Goal: Task Accomplishment & Management: Manage account settings

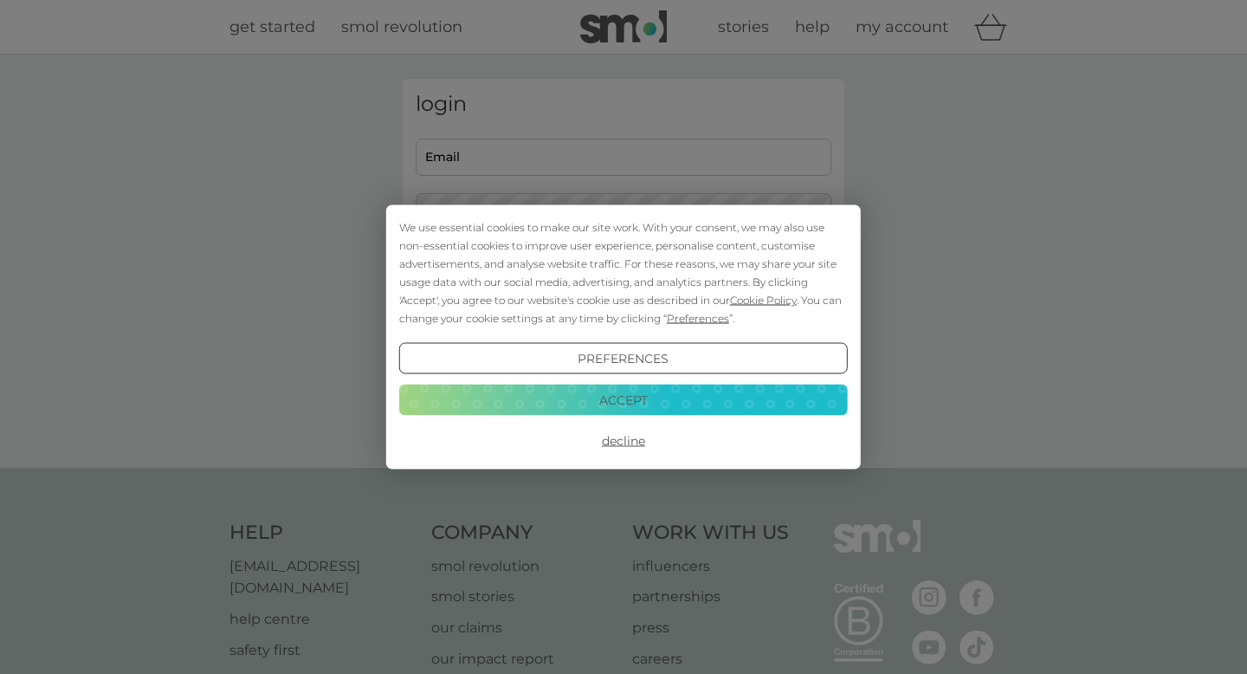
click at [657, 410] on button "Accept" at bounding box center [623, 399] width 449 height 31
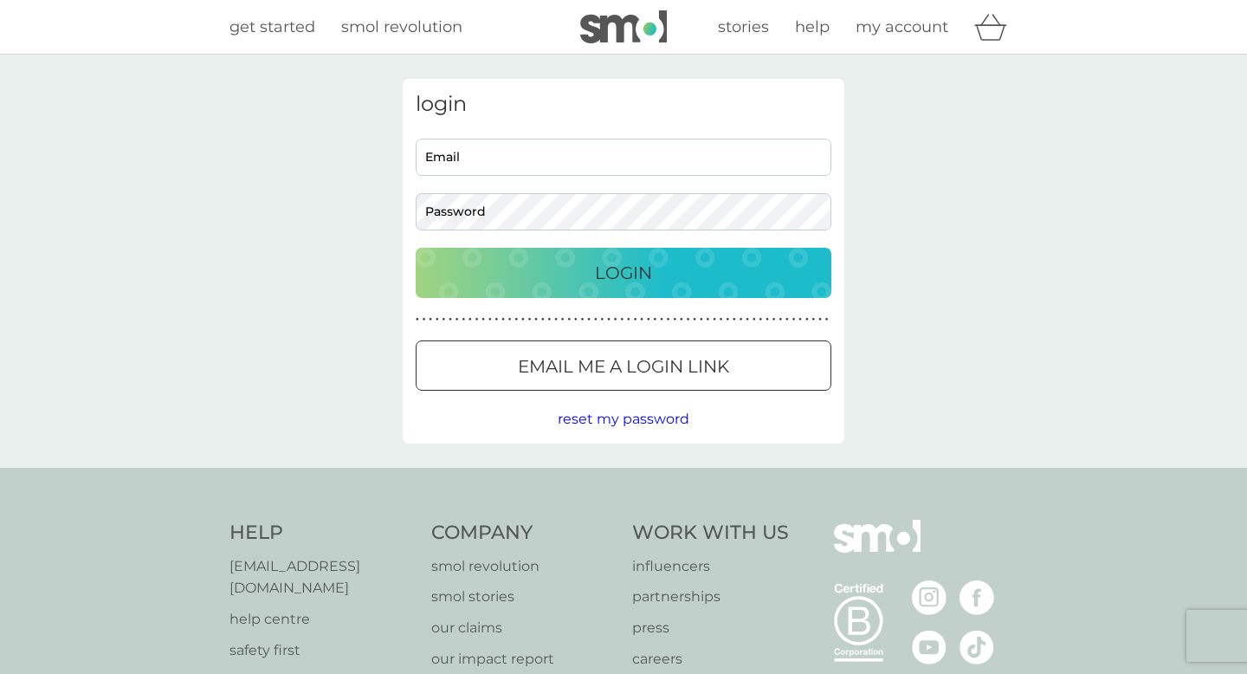
click at [620, 172] on input "Email" at bounding box center [624, 157] width 416 height 37
type input "[EMAIL_ADDRESS][DOMAIN_NAME]"
click at [416, 248] on button "Login" at bounding box center [624, 273] width 416 height 50
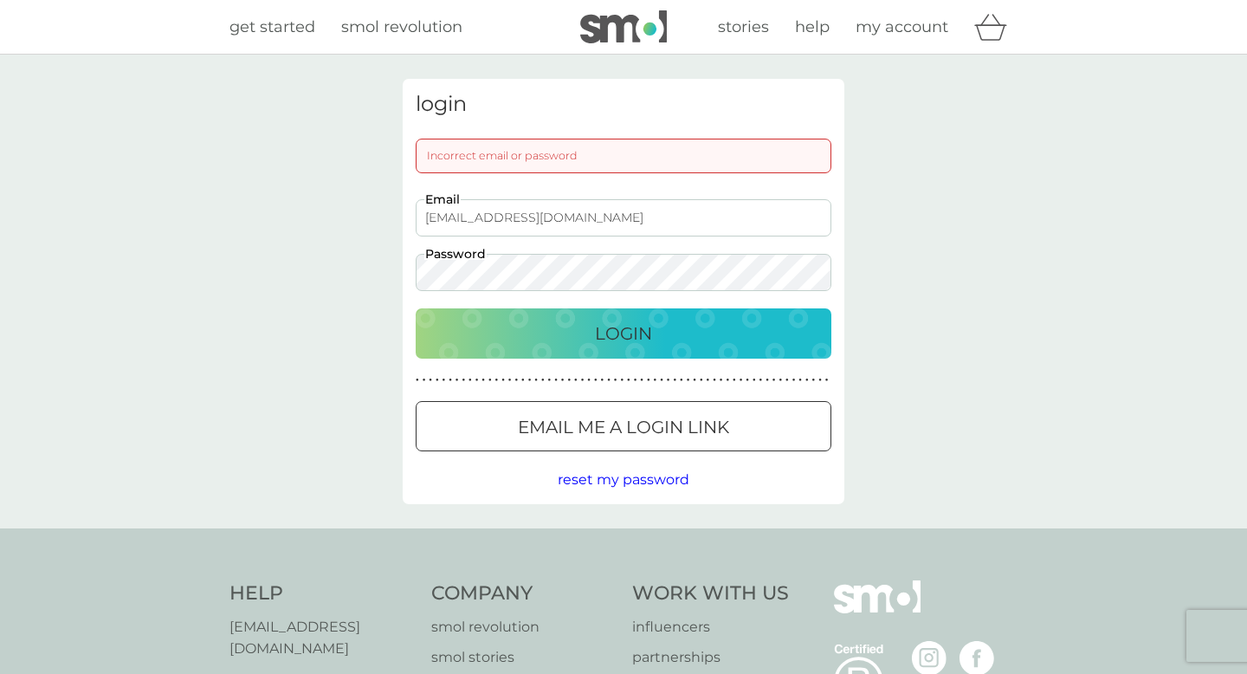
click at [657, 470] on button "reset my password" at bounding box center [624, 480] width 132 height 23
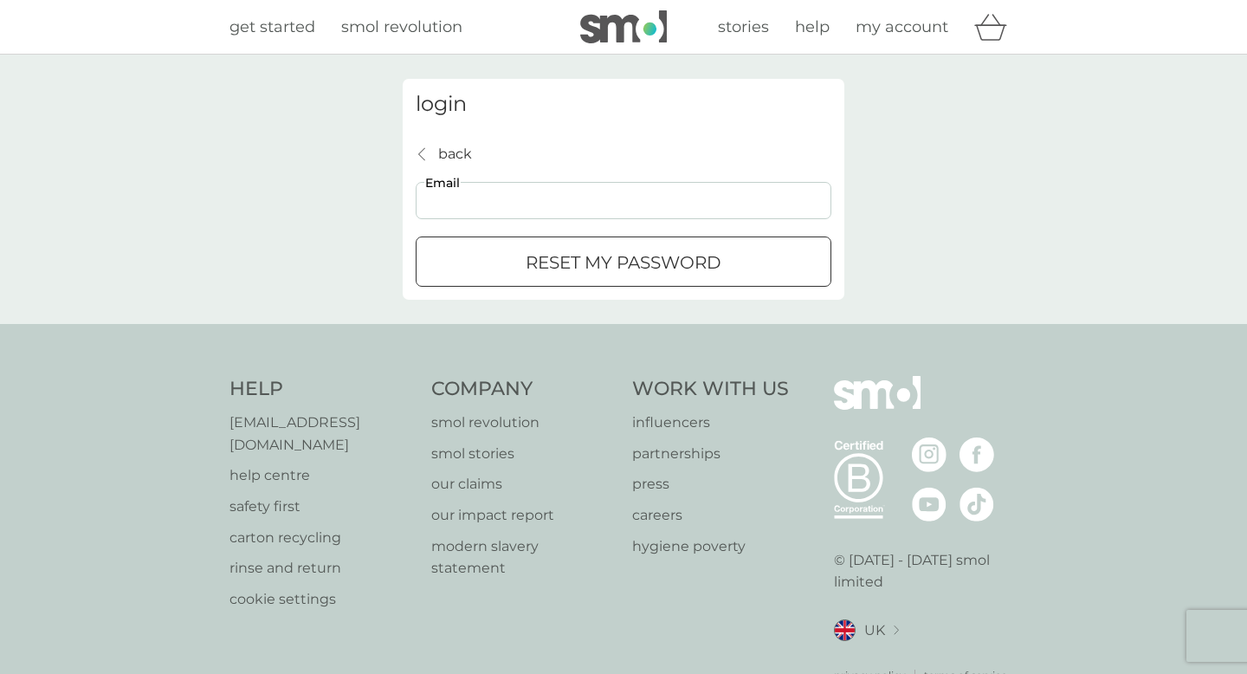
click at [591, 204] on input "Email" at bounding box center [624, 200] width 416 height 37
type input "[EMAIL_ADDRESS][DOMAIN_NAME]"
click at [602, 266] on div "submit" at bounding box center [603, 262] width 16 height 16
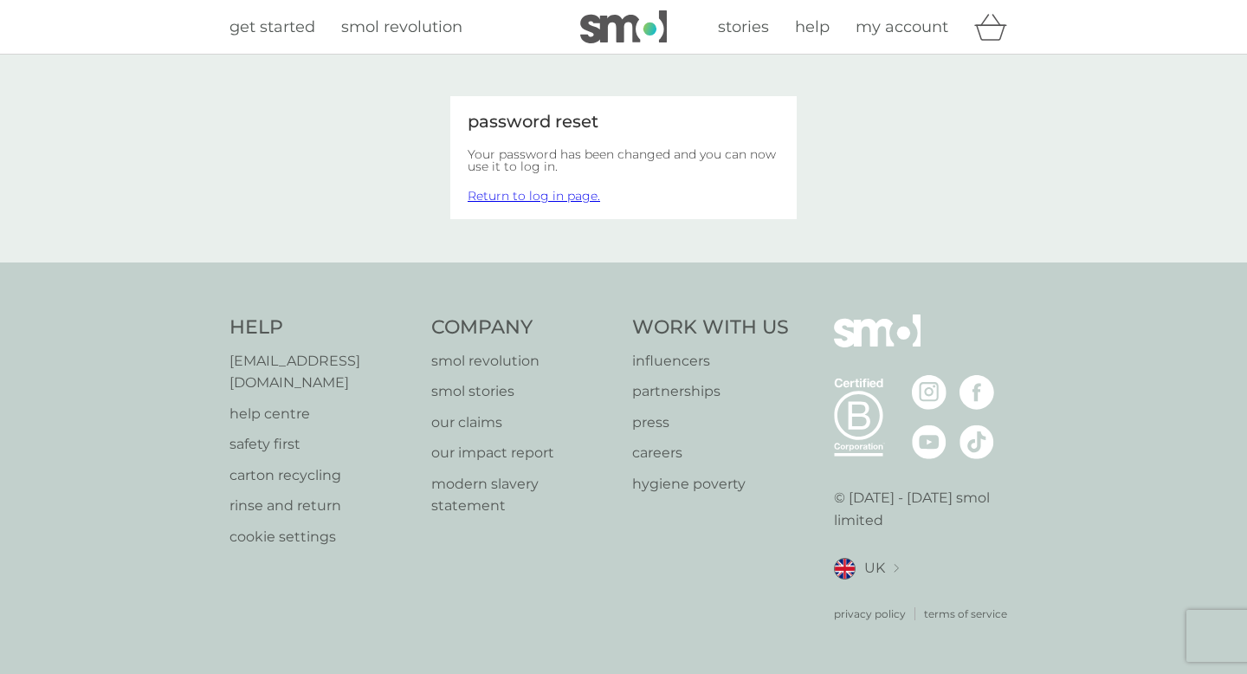
click at [517, 194] on link "Return to log in page." at bounding box center [534, 196] width 133 height 16
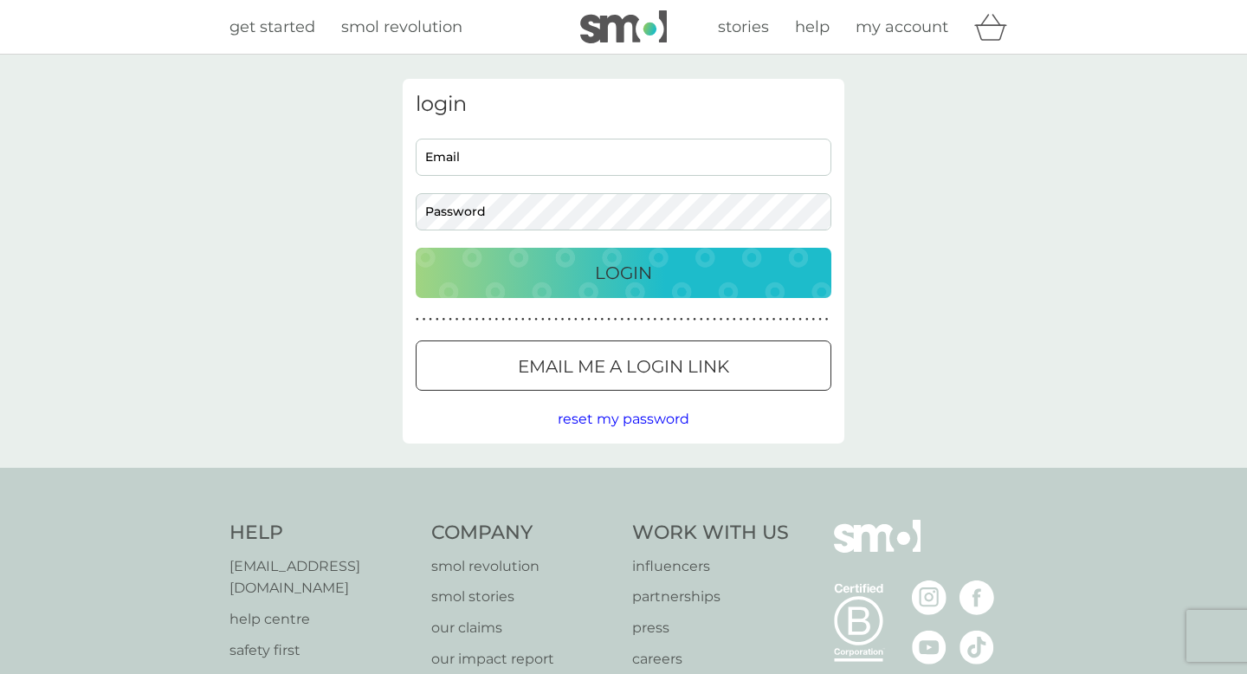
click at [526, 165] on input "Email" at bounding box center [624, 157] width 416 height 37
type input "[EMAIL_ADDRESS][DOMAIN_NAME]"
click at [416, 248] on button "Login" at bounding box center [624, 273] width 416 height 50
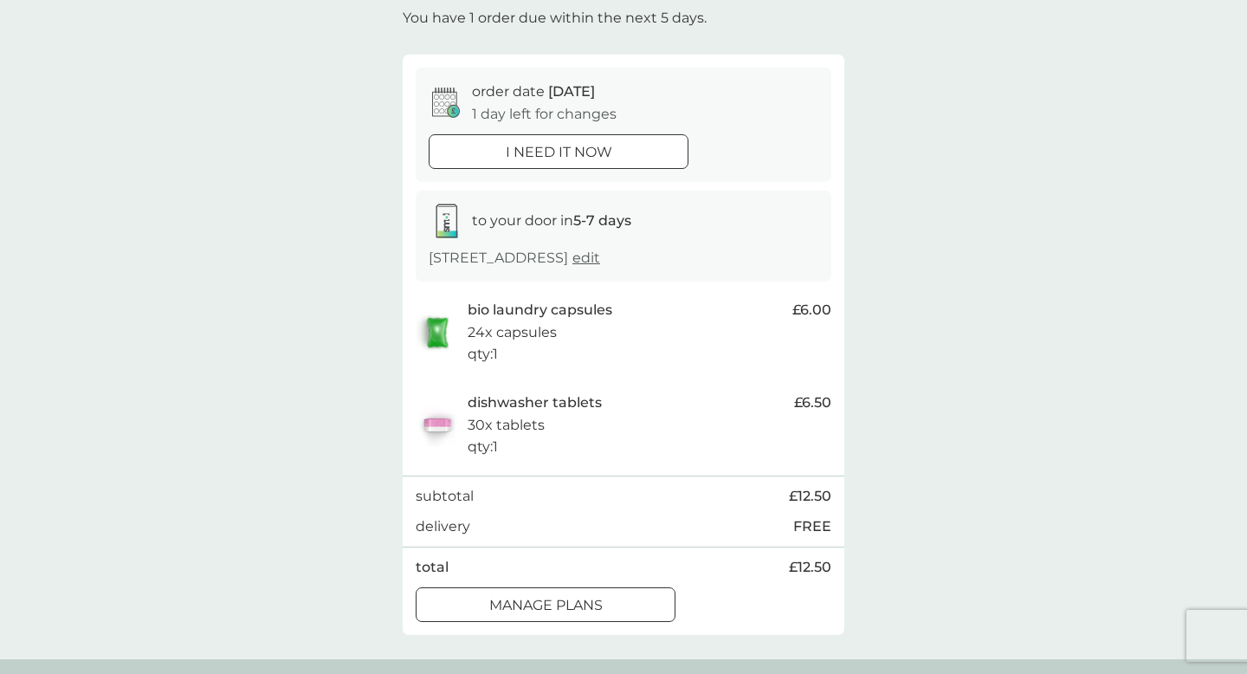
scroll to position [109, 0]
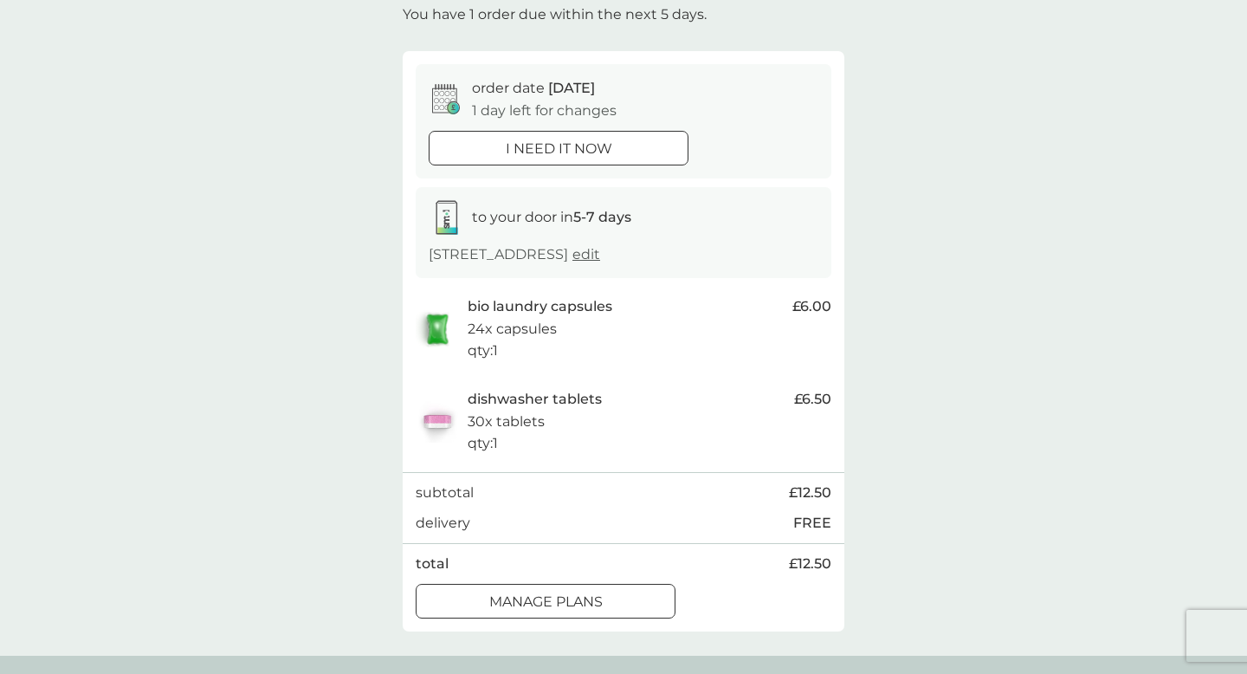
click at [581, 613] on button "manage plans" at bounding box center [546, 601] width 260 height 35
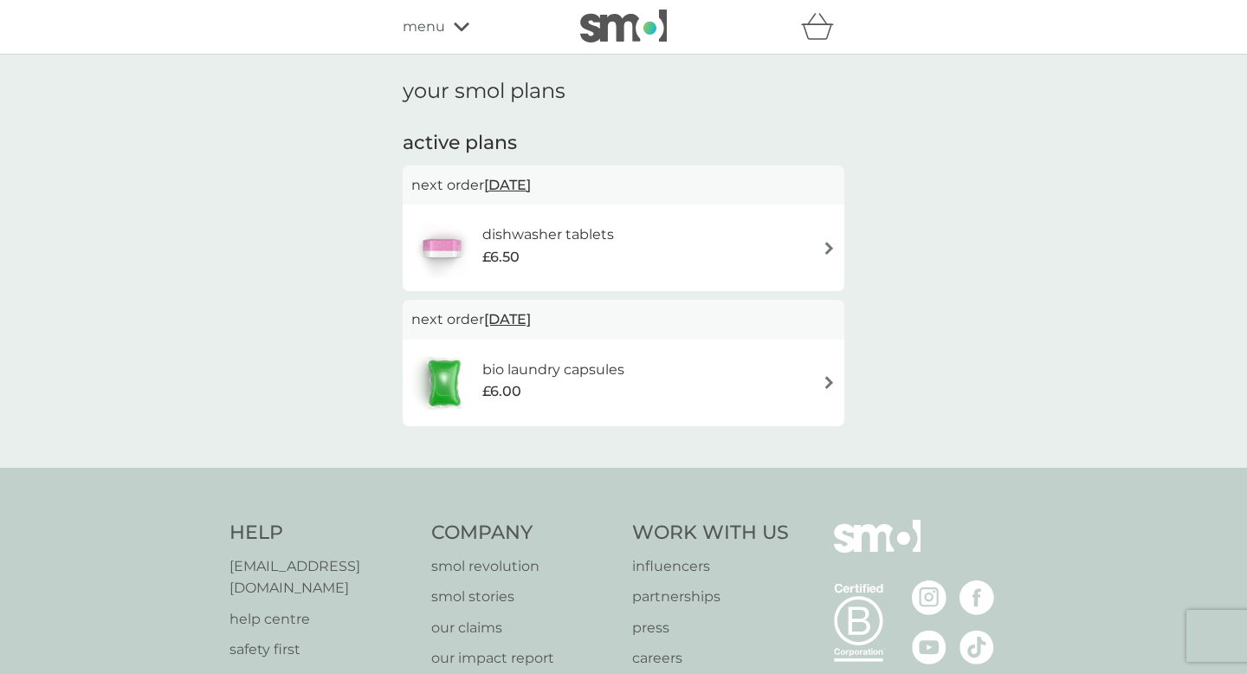
click at [531, 185] on span "11 Sep 2025" at bounding box center [507, 185] width 47 height 34
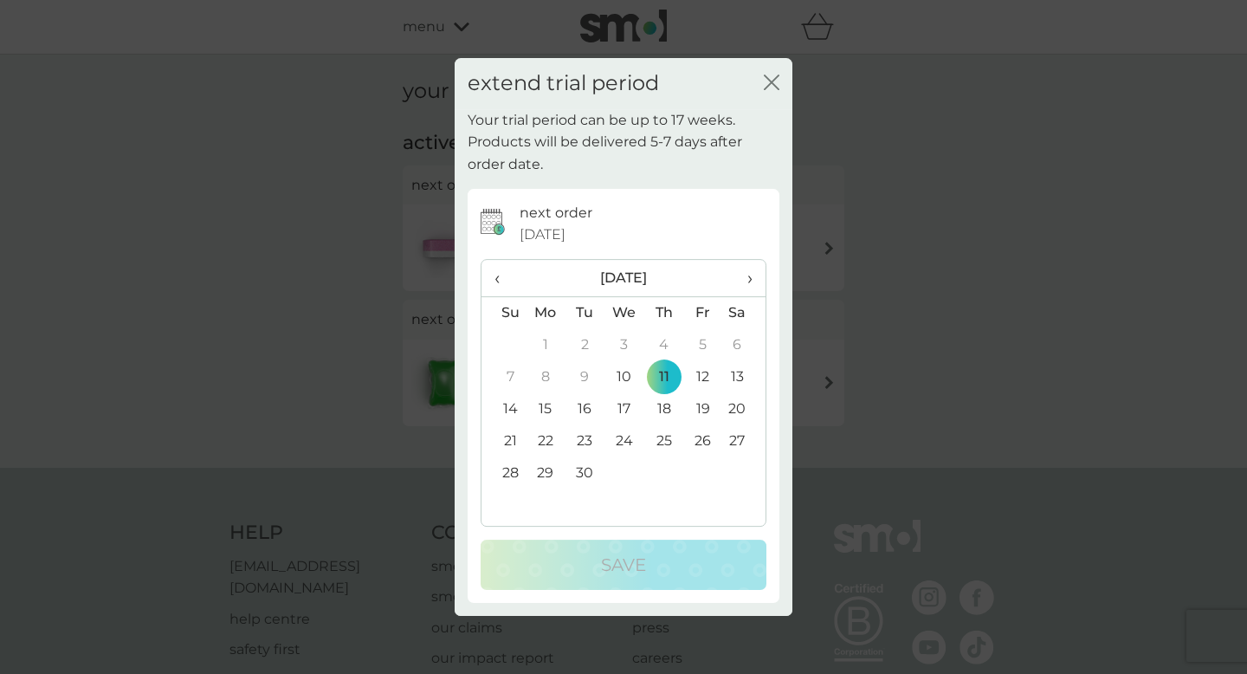
click at [768, 78] on icon "close" at bounding box center [768, 82] width 7 height 14
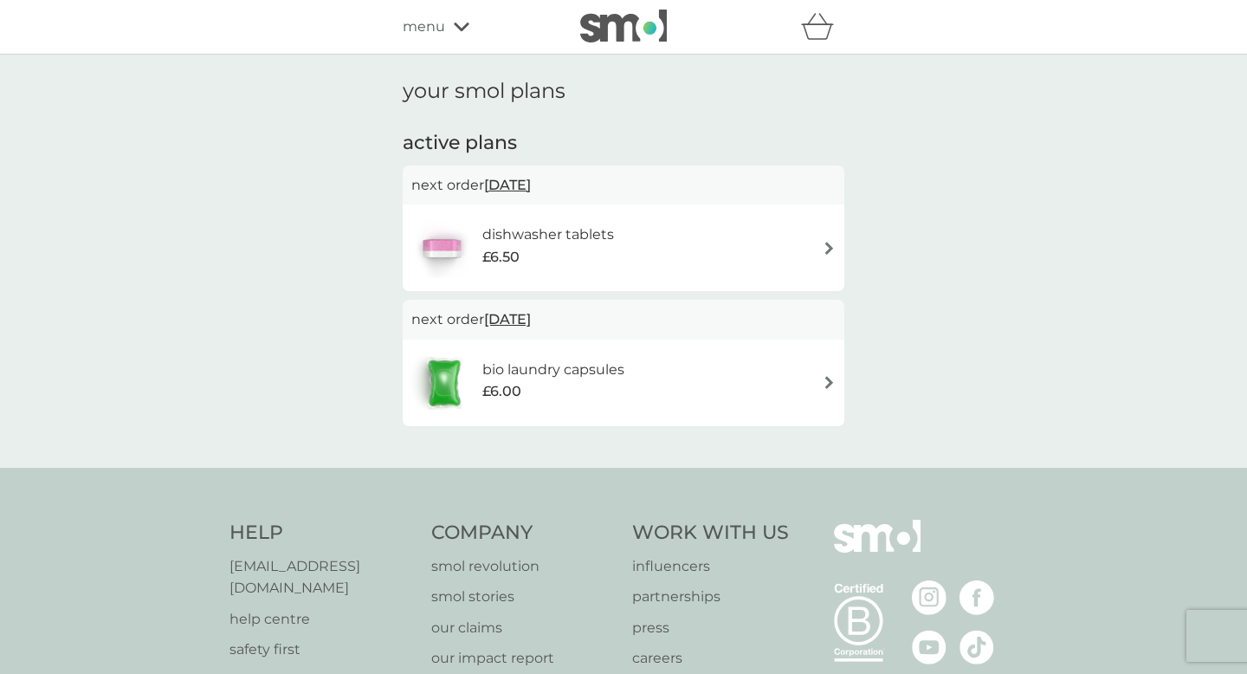
click at [830, 236] on div "dishwasher tablets £6.50" at bounding box center [623, 247] width 424 height 61
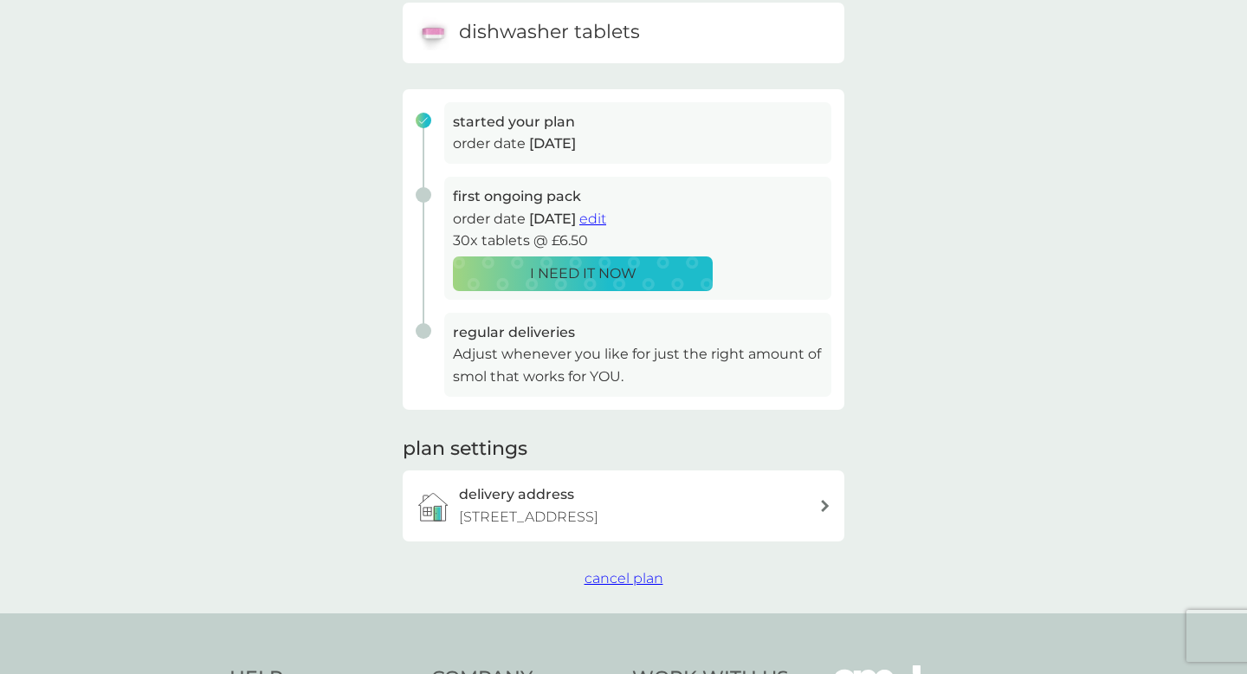
scroll to position [190, 0]
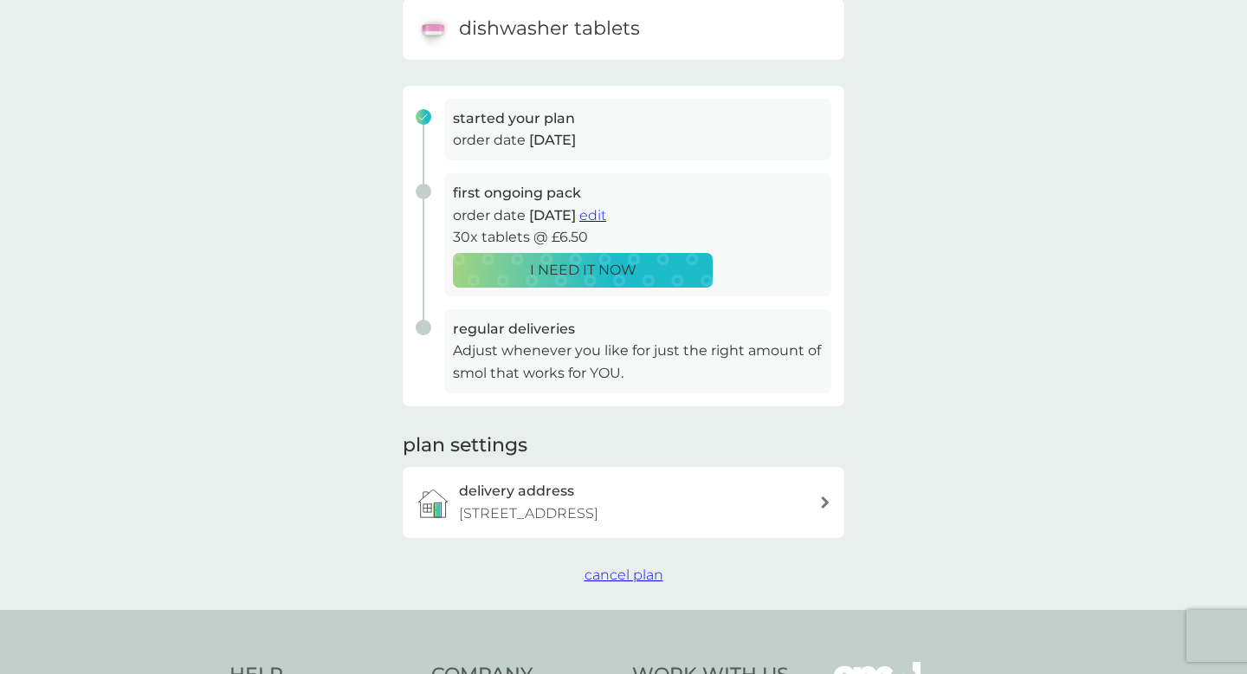
click at [627, 579] on span "cancel plan" at bounding box center [624, 575] width 79 height 16
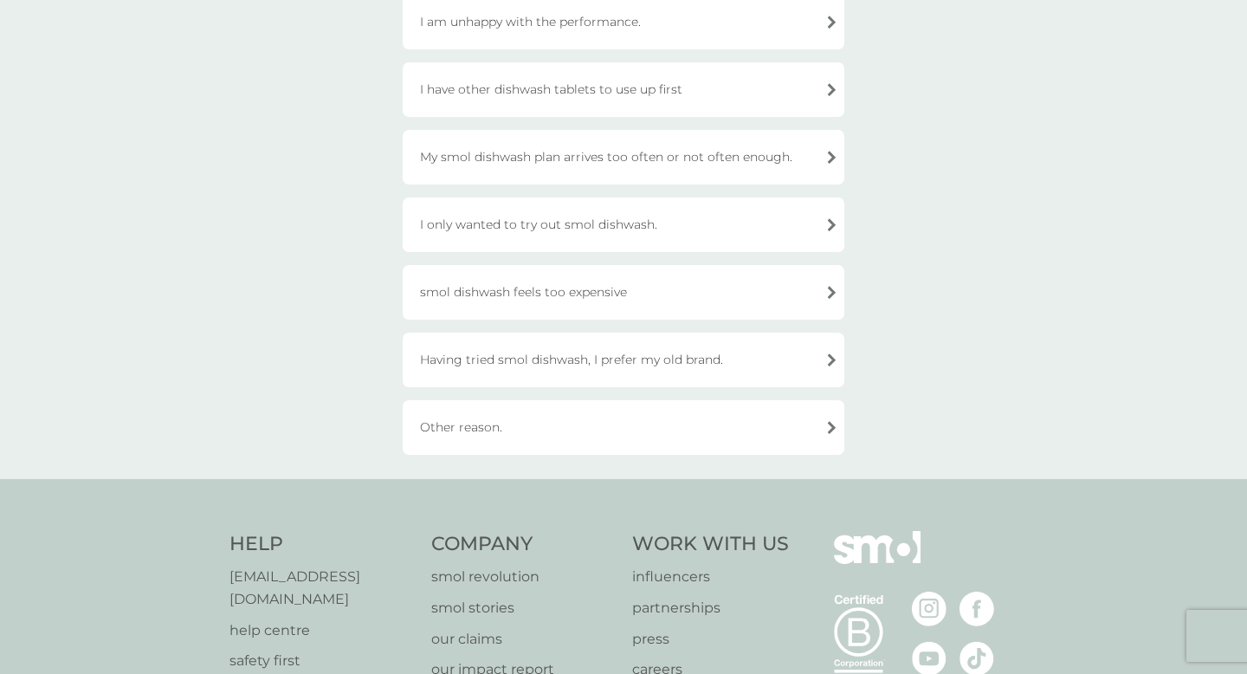
scroll to position [214, 0]
click at [695, 427] on div "Other reason." at bounding box center [624, 424] width 442 height 55
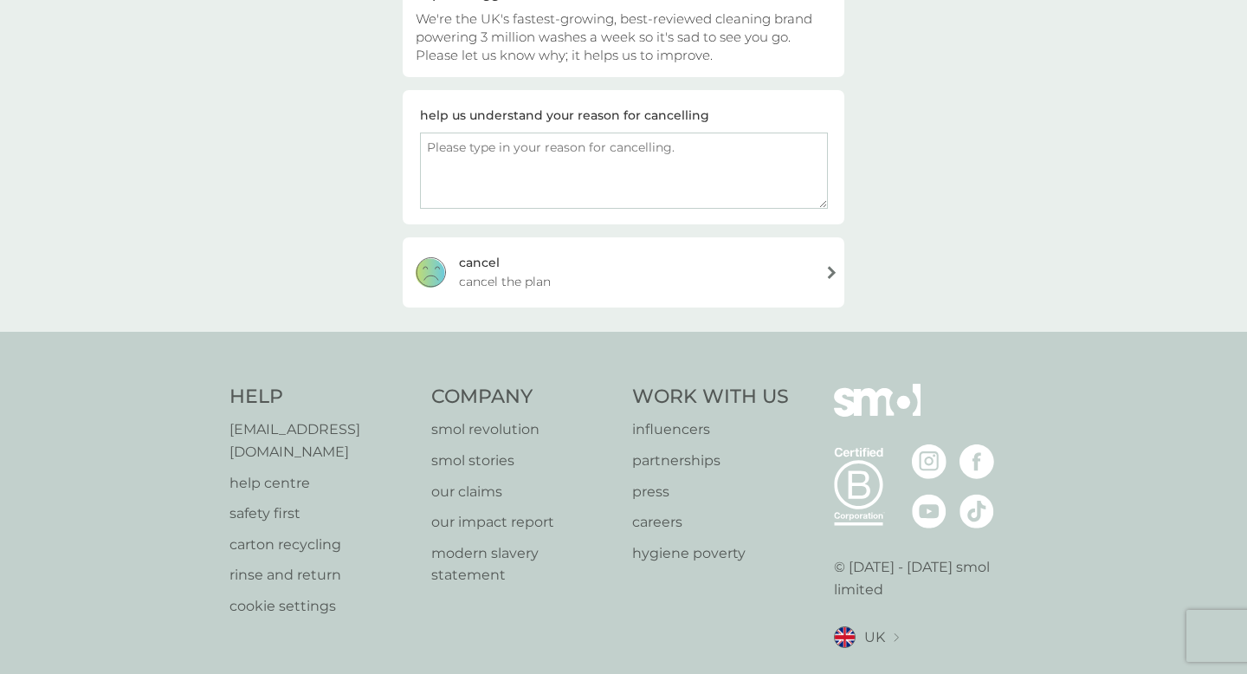
click at [631, 275] on div "cancel cancel the plan" at bounding box center [624, 271] width 442 height 69
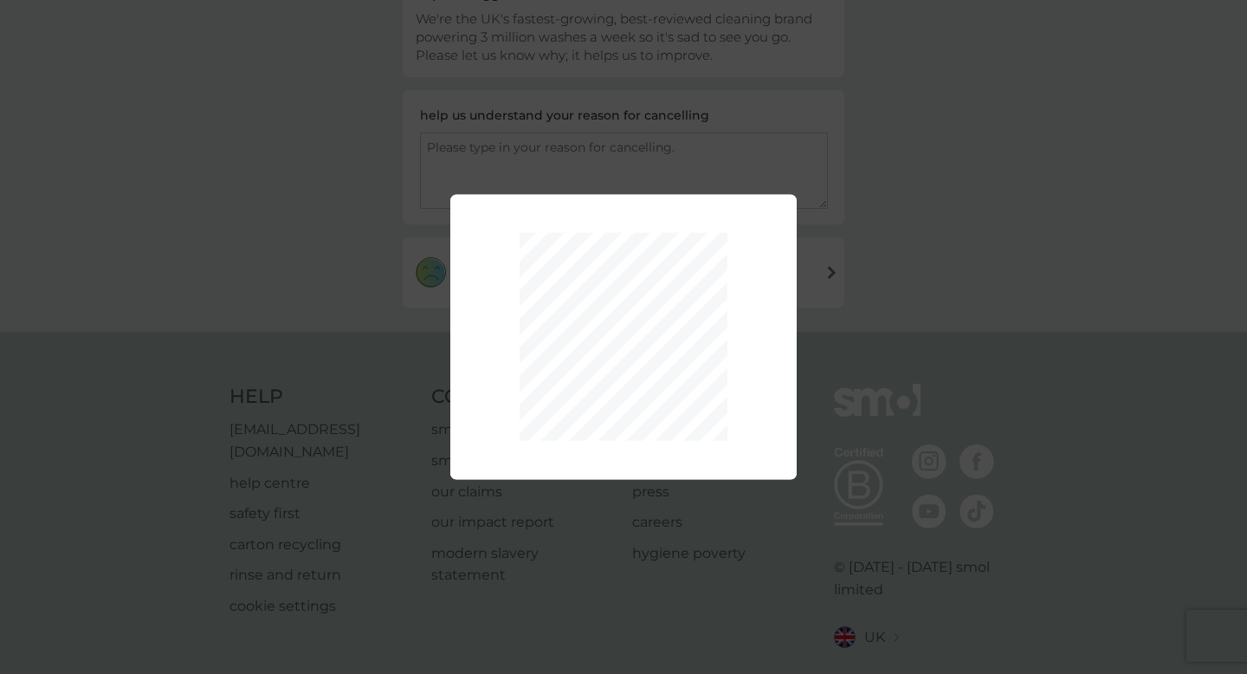
scroll to position [359, 0]
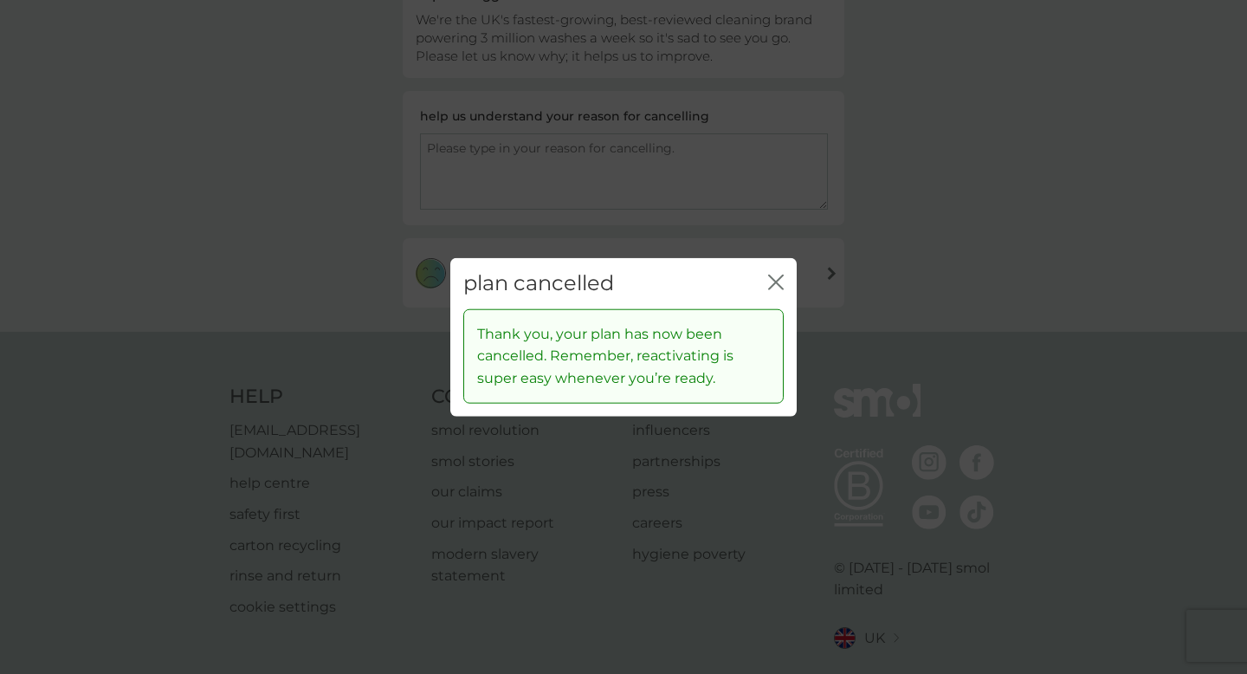
click at [787, 267] on div "plan cancelled close" at bounding box center [623, 283] width 347 height 51
click at [768, 282] on div "plan cancelled close" at bounding box center [623, 283] width 347 height 51
click at [779, 277] on icon "close" at bounding box center [776, 283] width 16 height 16
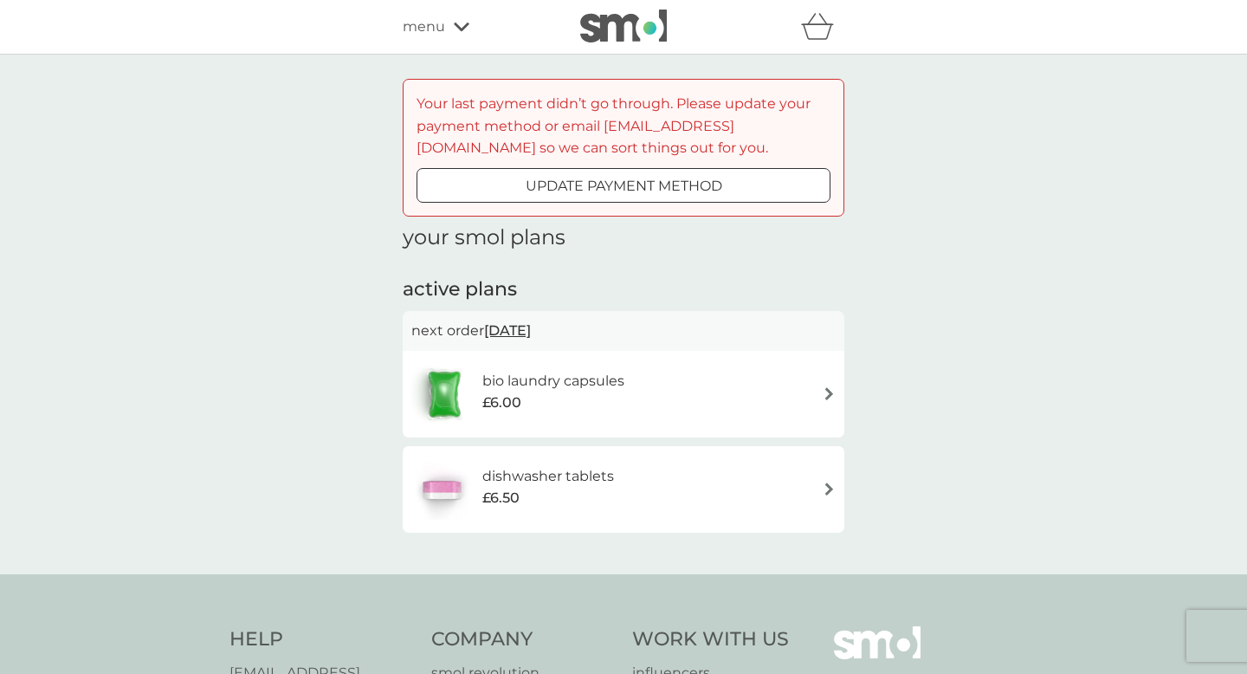
click at [638, 483] on div "dishwasher tablets £6.50" at bounding box center [623, 489] width 424 height 61
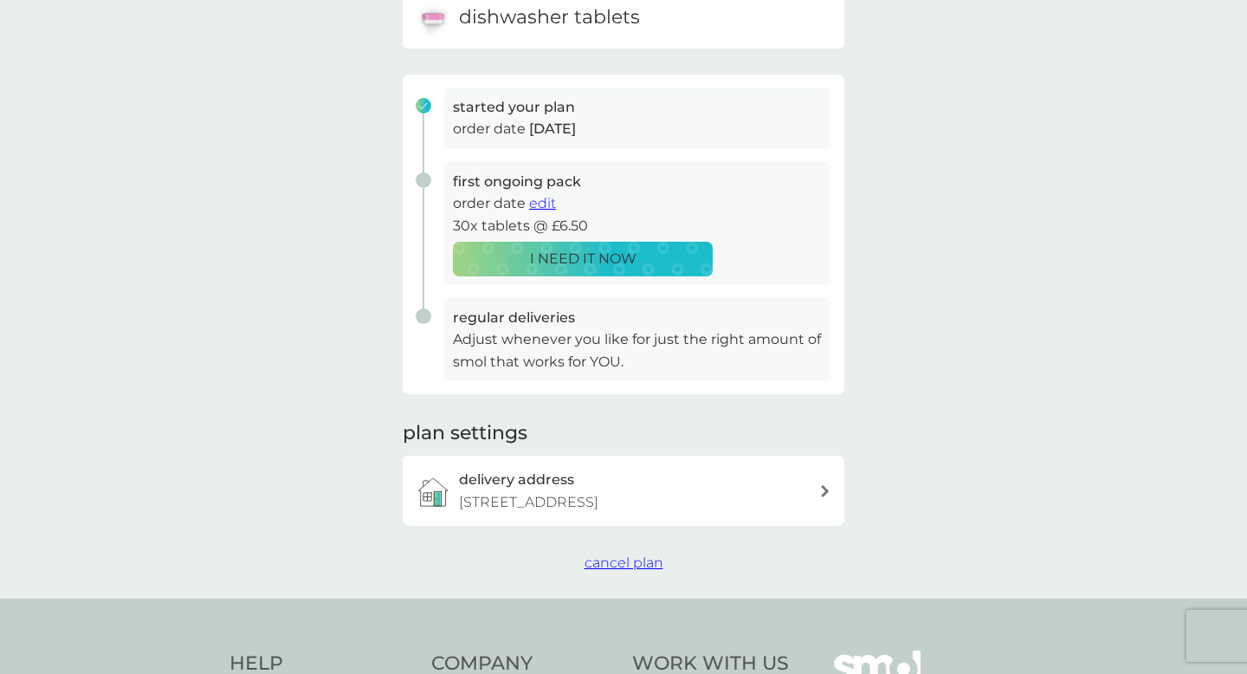
scroll to position [377, 0]
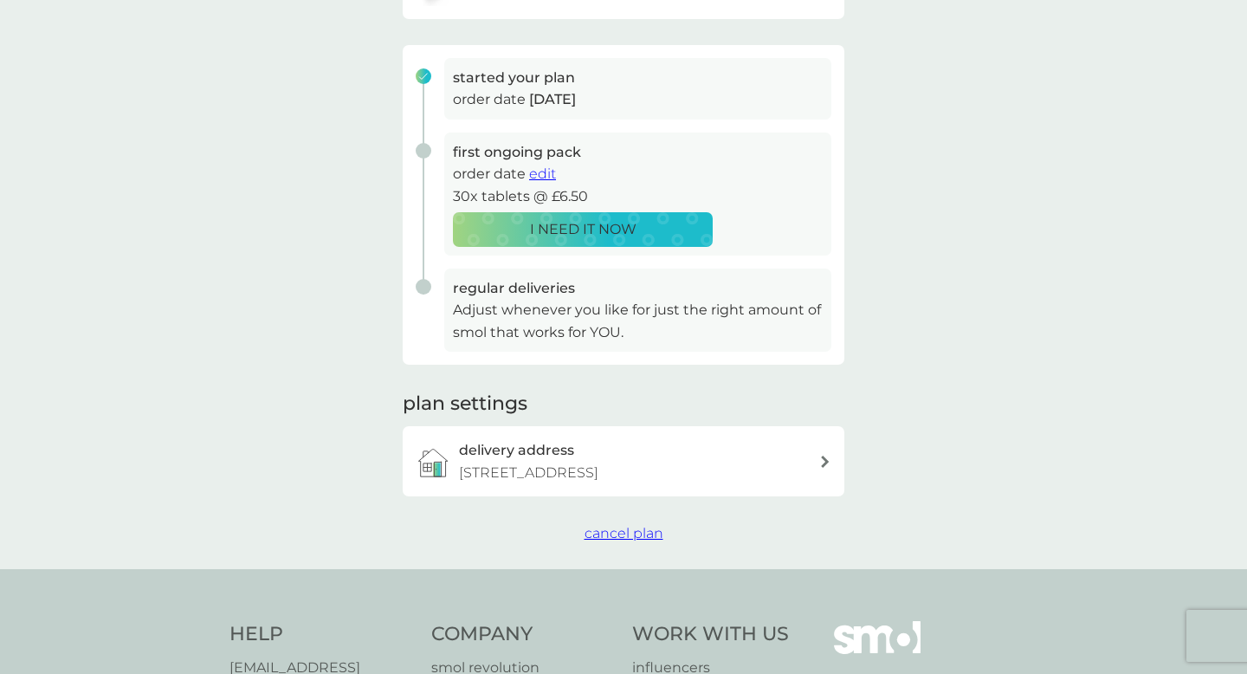
click at [625, 532] on span "cancel plan" at bounding box center [624, 533] width 79 height 16
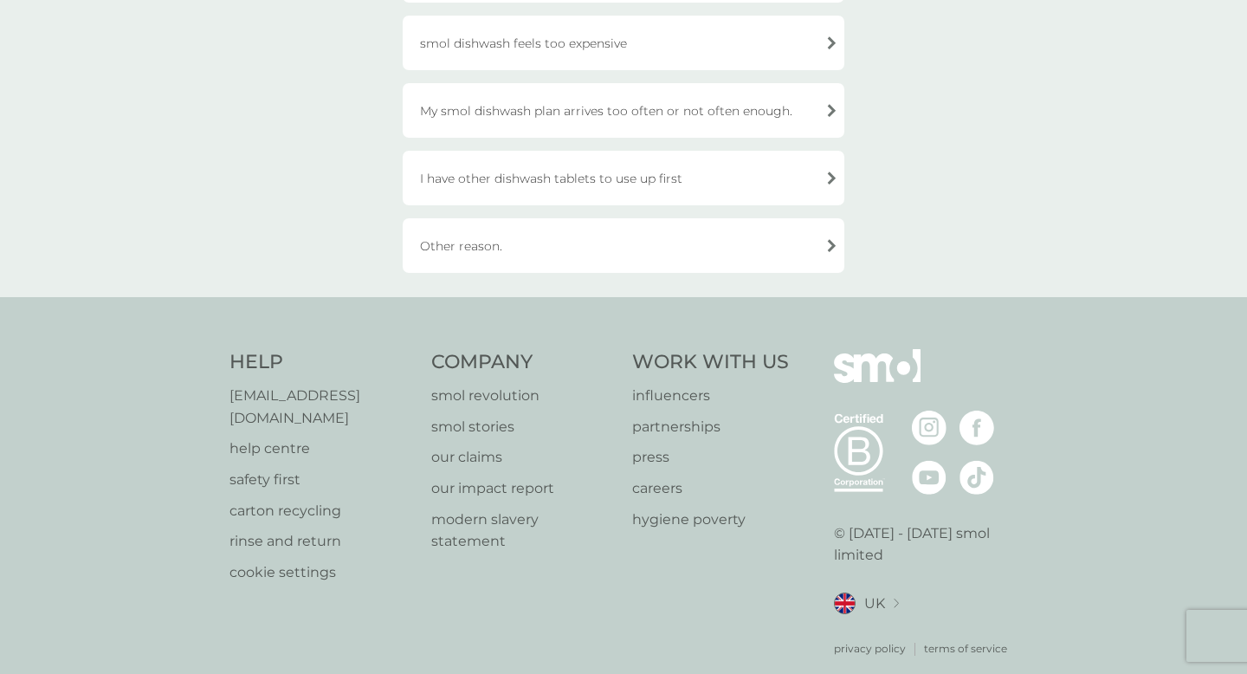
click at [667, 239] on div "Other reason." at bounding box center [624, 245] width 442 height 55
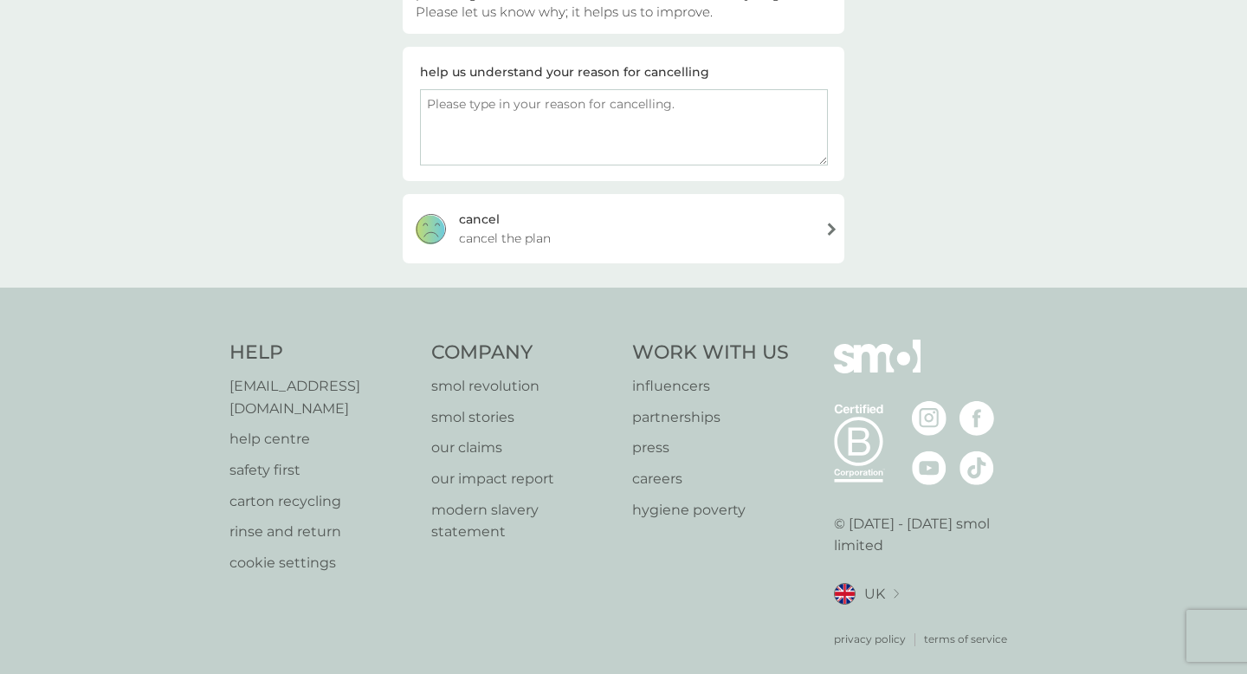
click at [658, 246] on div "cancel cancel the plan" at bounding box center [624, 228] width 442 height 69
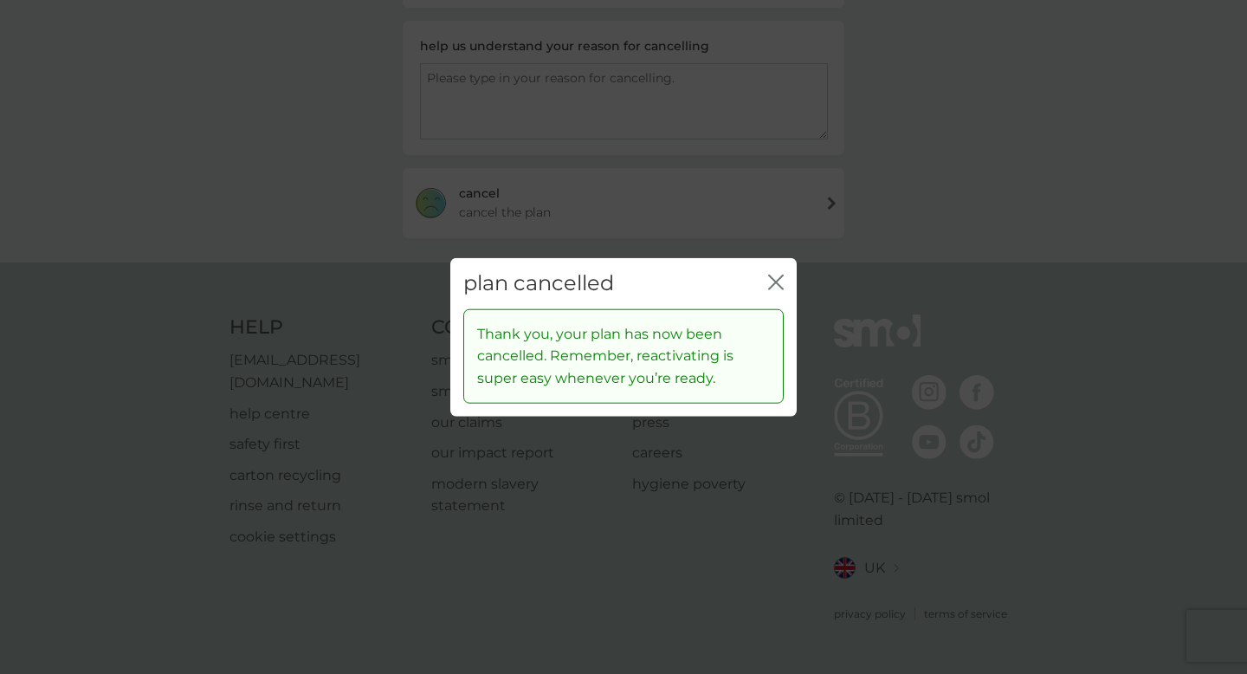
scroll to position [257, 0]
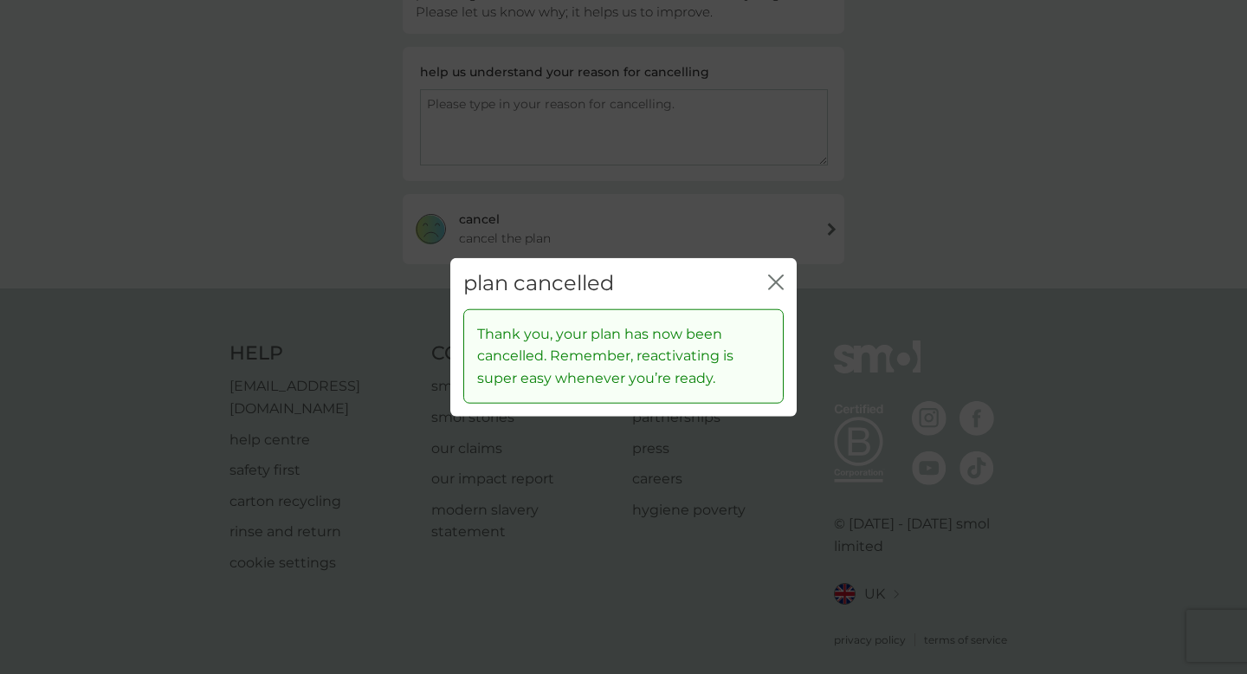
click at [784, 282] on div "plan cancelled close" at bounding box center [623, 283] width 347 height 51
click at [779, 277] on icon "close" at bounding box center [776, 283] width 16 height 16
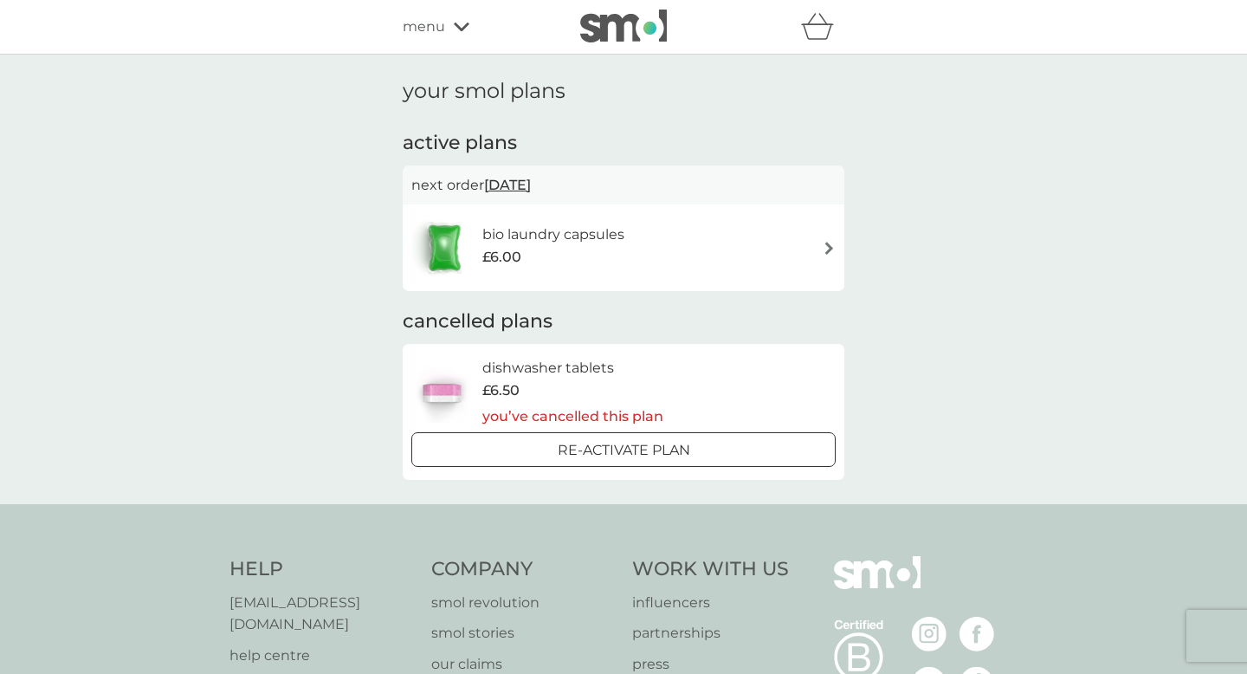
click at [748, 255] on div "bio laundry capsules £6.00" at bounding box center [623, 247] width 424 height 61
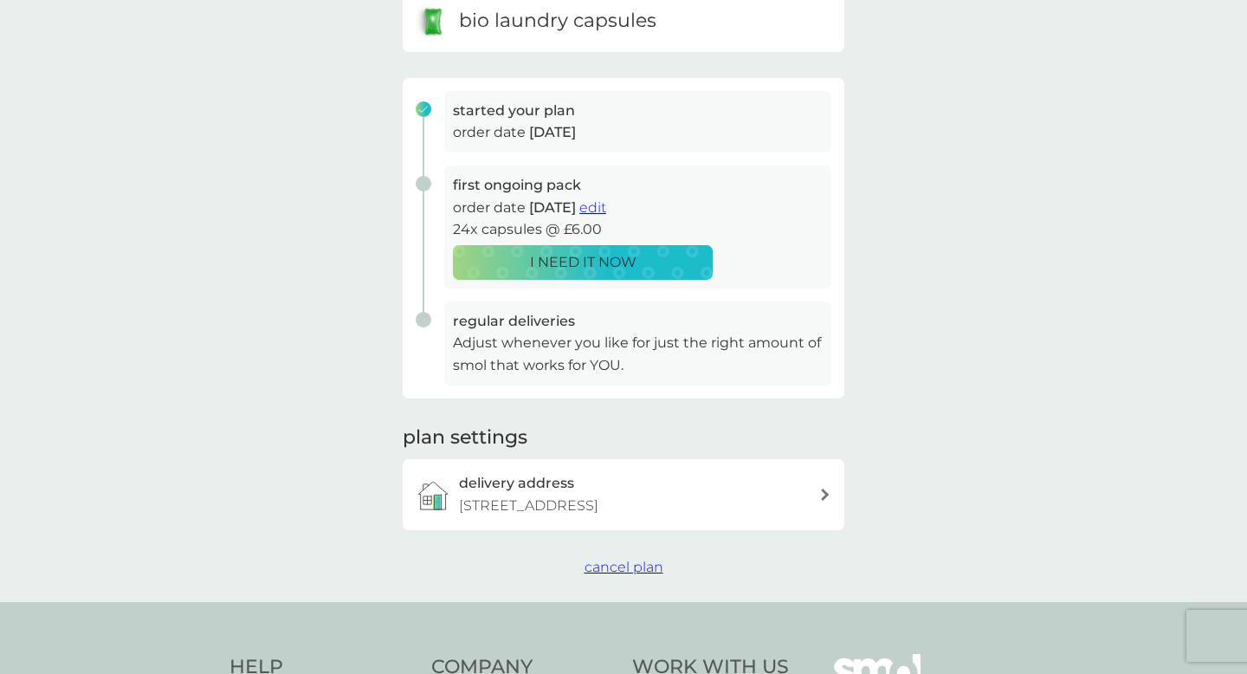
scroll to position [452, 0]
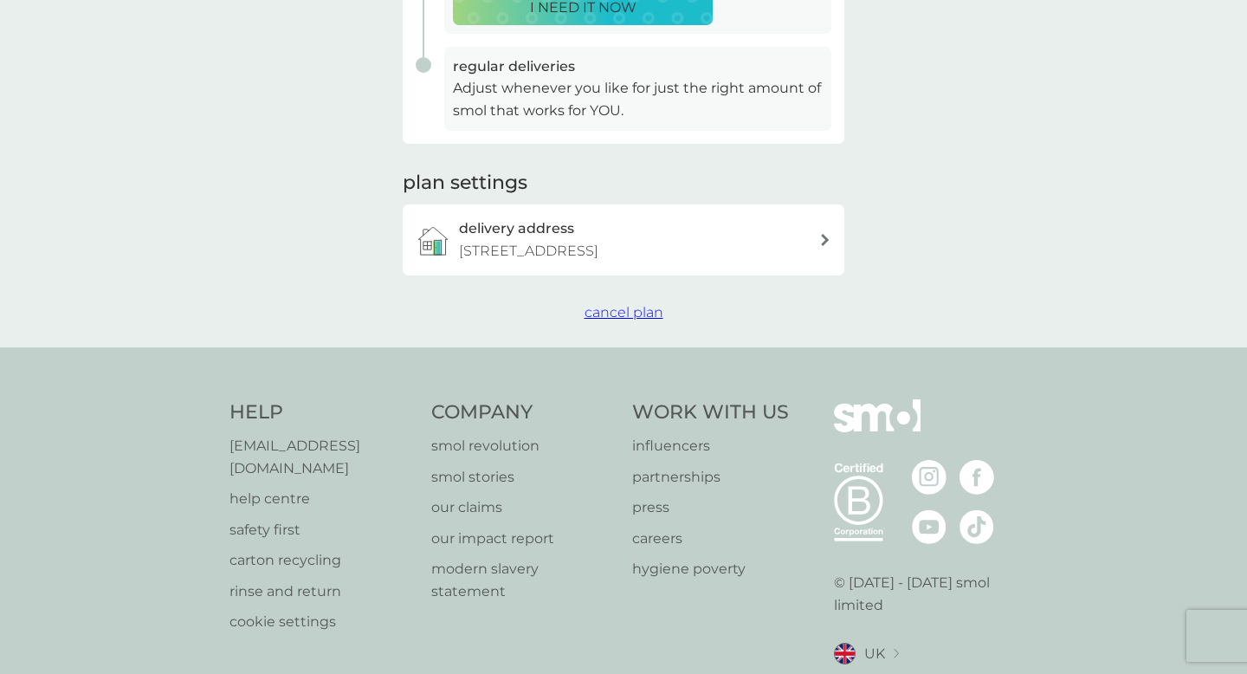
click at [638, 322] on button "cancel plan" at bounding box center [624, 312] width 79 height 23
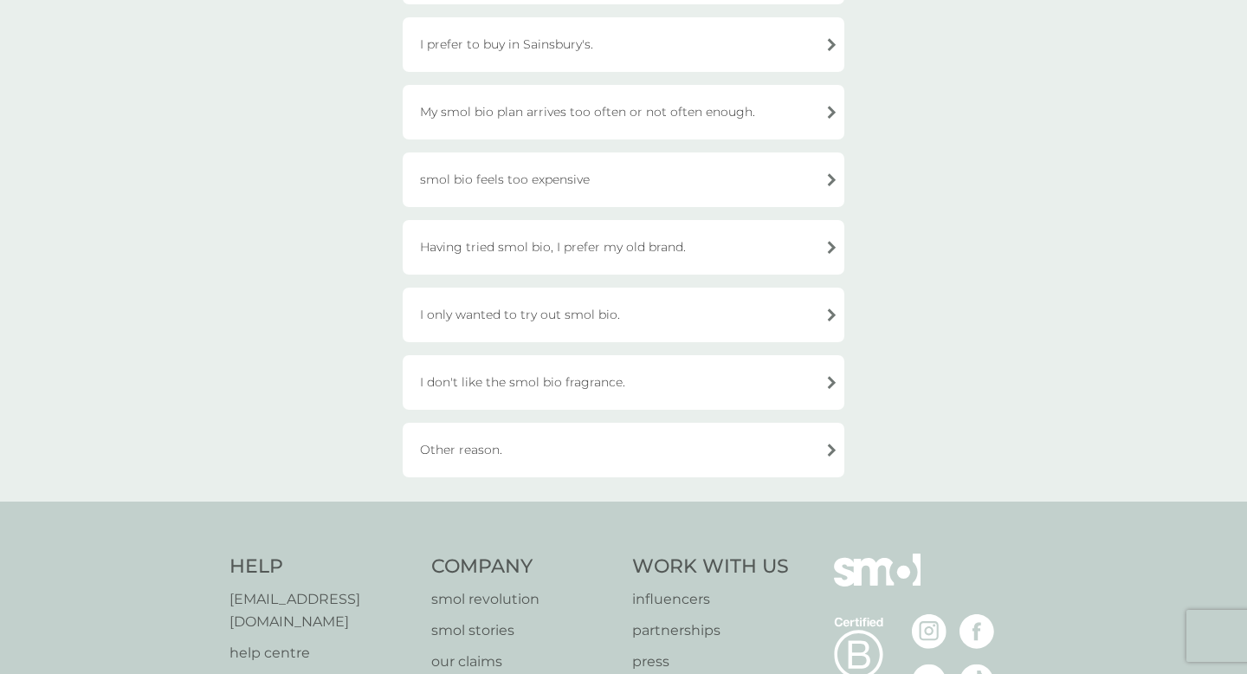
click at [628, 443] on div "Other reason." at bounding box center [624, 450] width 442 height 55
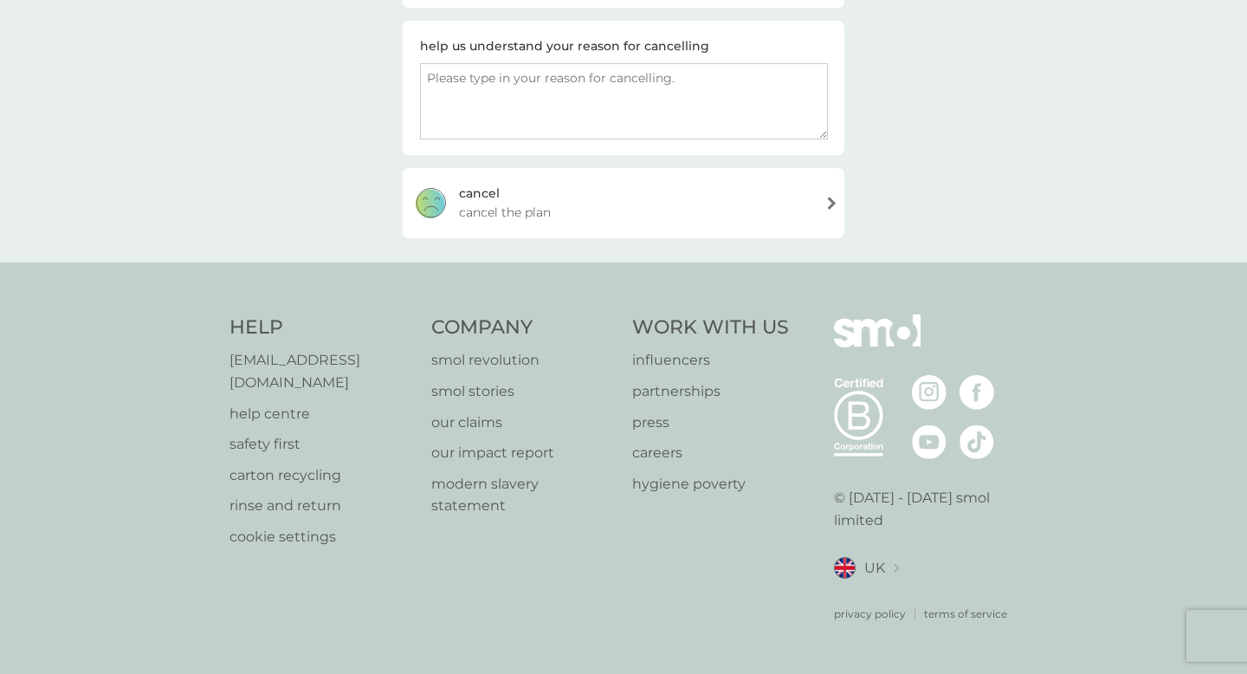
scroll to position [257, 0]
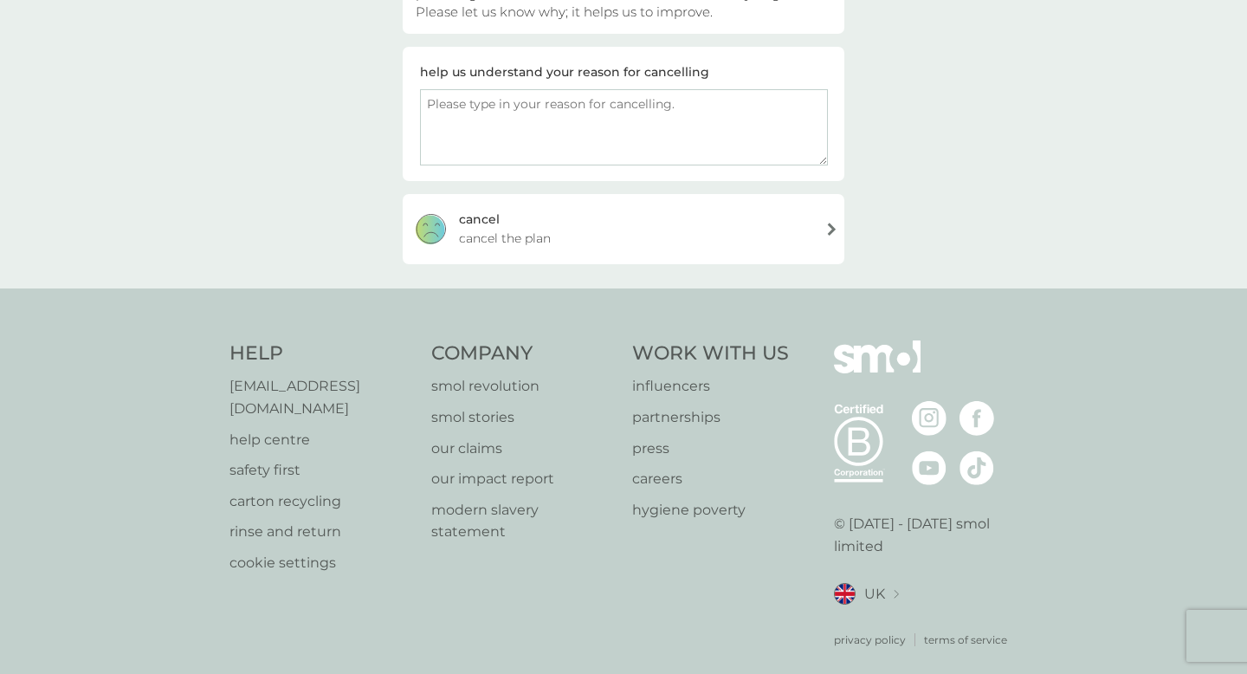
click at [644, 224] on div "cancel cancel the plan" at bounding box center [624, 228] width 442 height 69
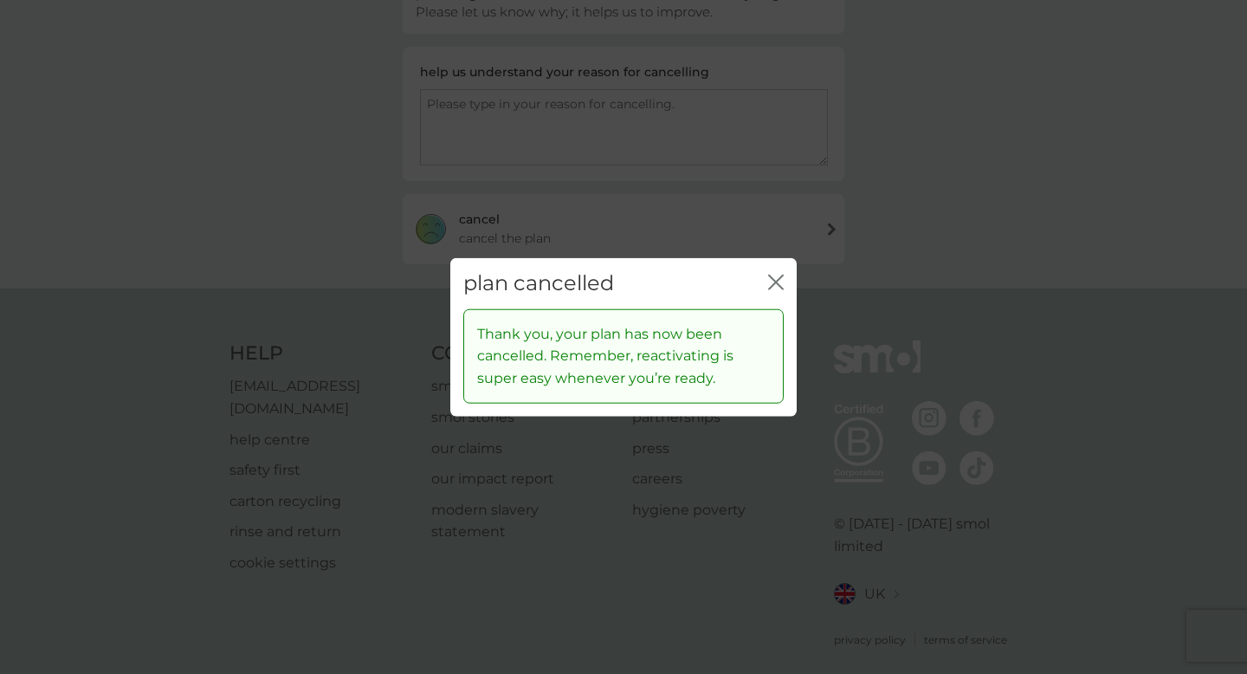
click at [780, 286] on icon "close" at bounding box center [779, 282] width 7 height 14
